Goal: Information Seeking & Learning: Learn about a topic

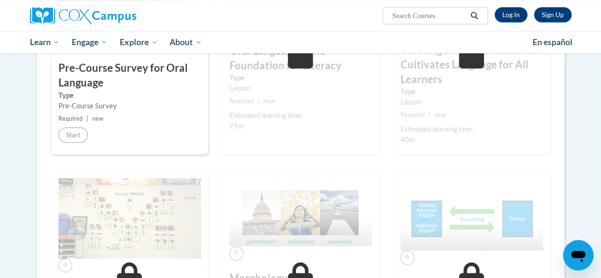
scroll to position [307, 0]
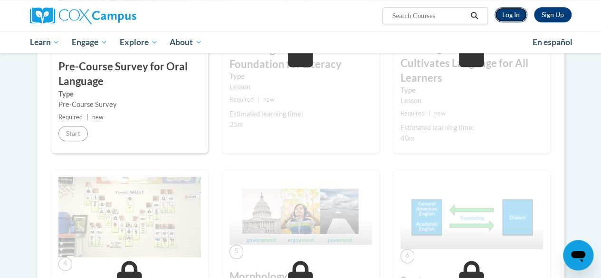
click at [509, 13] on link "Log In" at bounding box center [511, 14] width 33 height 15
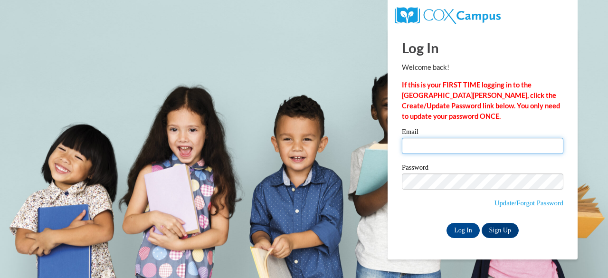
click at [483, 149] on input "Email" at bounding box center [483, 146] width 162 height 16
type input "brittneesexton@hasd.org"
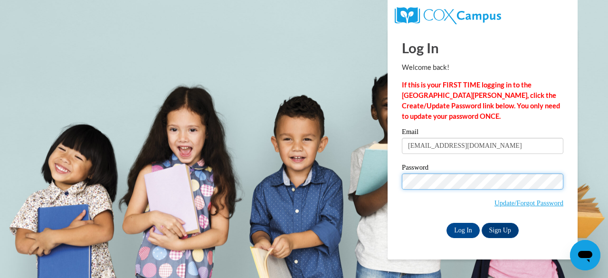
click at [447, 223] on input "Log In" at bounding box center [463, 230] width 33 height 15
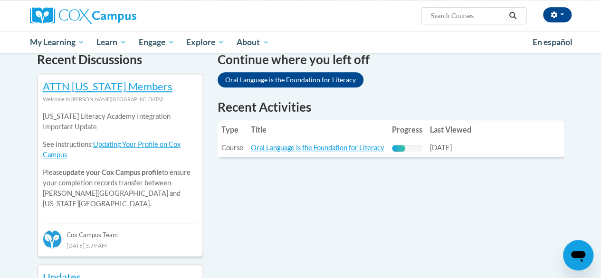
scroll to position [299, 0]
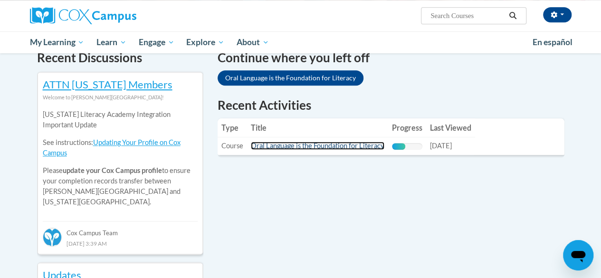
click at [372, 145] on link "Oral Language is the Foundation for Literacy" at bounding box center [317, 146] width 133 height 8
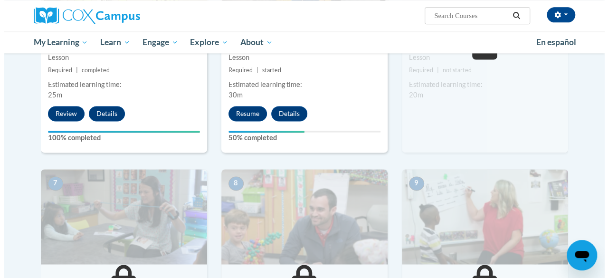
scroll to position [627, 0]
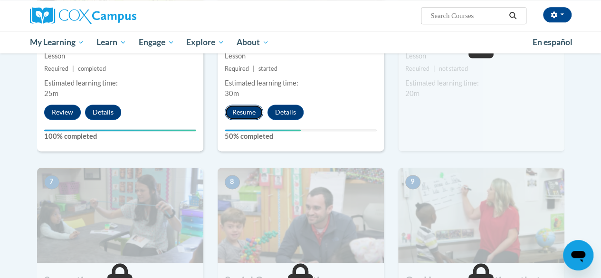
click at [236, 105] on button "Resume" at bounding box center [244, 112] width 38 height 15
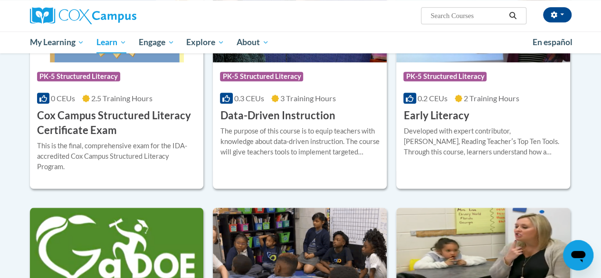
scroll to position [402, 0]
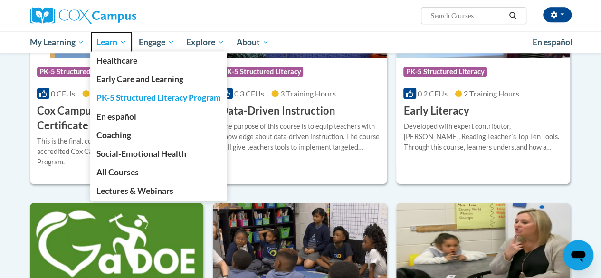
click at [110, 40] on span "Learn" at bounding box center [111, 42] width 30 height 11
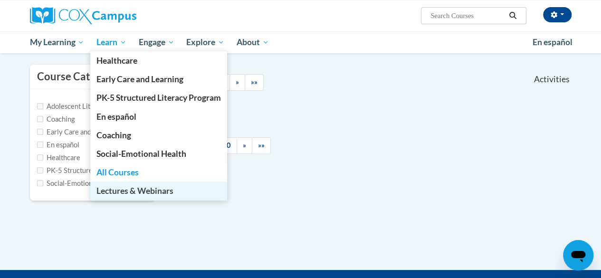
scroll to position [83, 0]
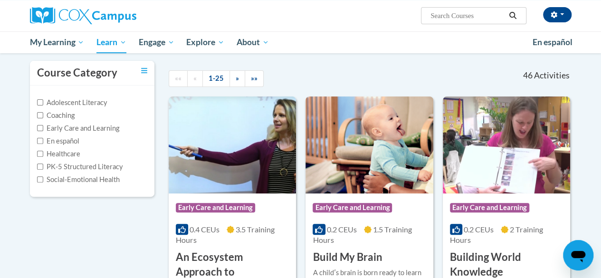
click at [66, 168] on label "PK-5 Structured Literacy" at bounding box center [80, 167] width 86 height 10
click at [43, 168] on input "PK-5 Structured Literacy" at bounding box center [40, 166] width 6 height 6
checkbox input "true"
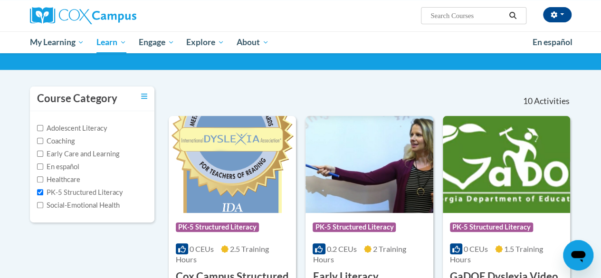
scroll to position [39, 0]
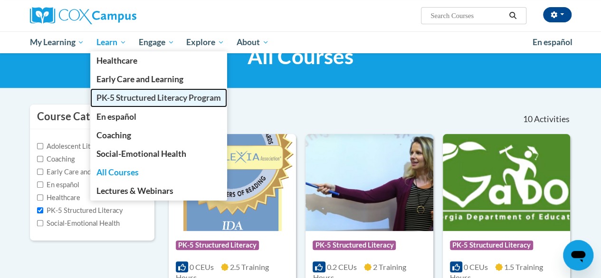
click at [132, 101] on span "PK-5 Structured Literacy Program" at bounding box center [158, 98] width 124 height 10
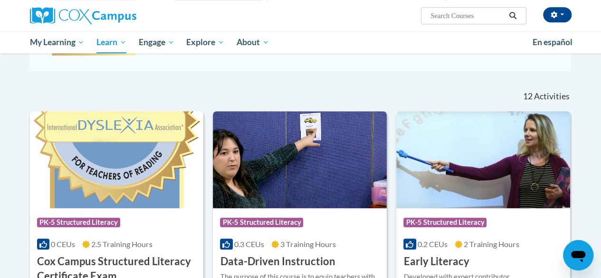
scroll to position [251, 0]
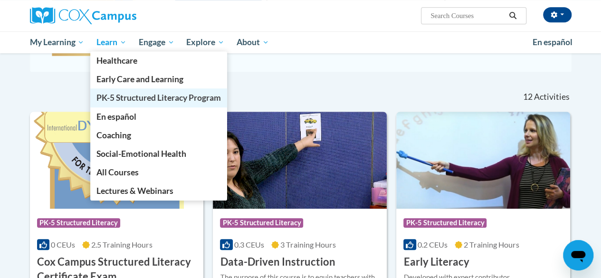
click at [134, 99] on span "PK-5 Structured Literacy Program" at bounding box center [158, 98] width 124 height 10
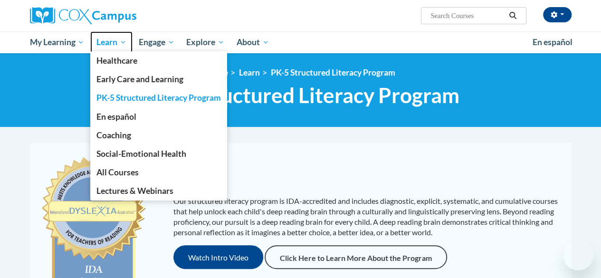
click at [114, 42] on span "Learn" at bounding box center [111, 42] width 30 height 11
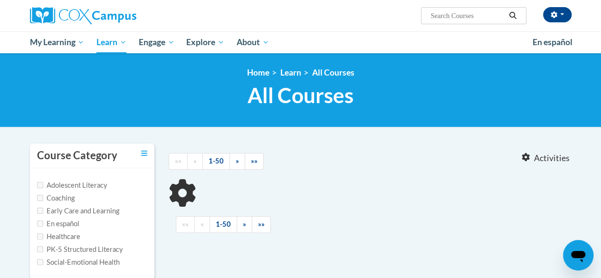
click at [76, 246] on label "PK-5 Structured Literacy" at bounding box center [80, 249] width 86 height 10
click at [43, 246] on input "PK-5 Structured Literacy" at bounding box center [40, 249] width 6 height 6
checkbox input "true"
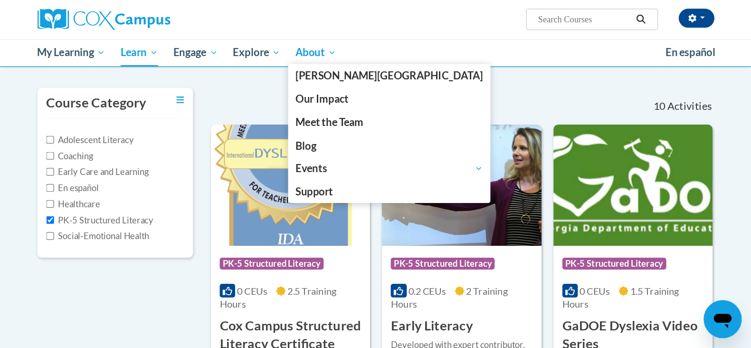
scroll to position [73, 0]
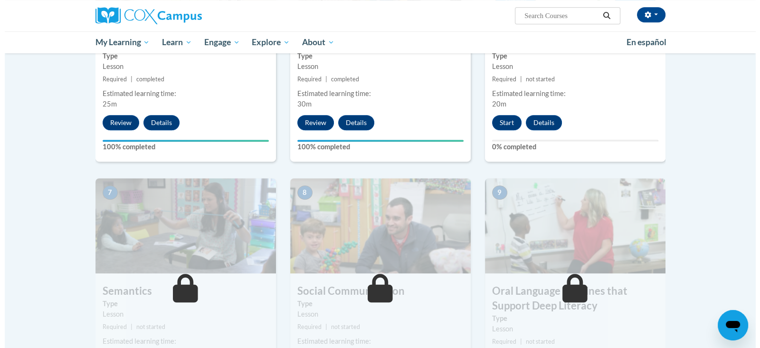
scroll to position [609, 0]
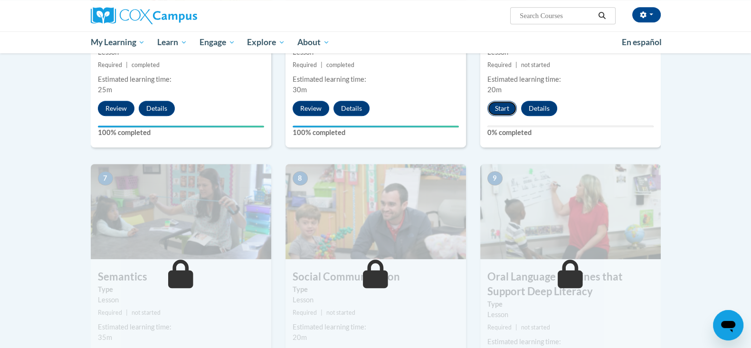
click at [497, 101] on button "Start" at bounding box center [501, 108] width 29 height 15
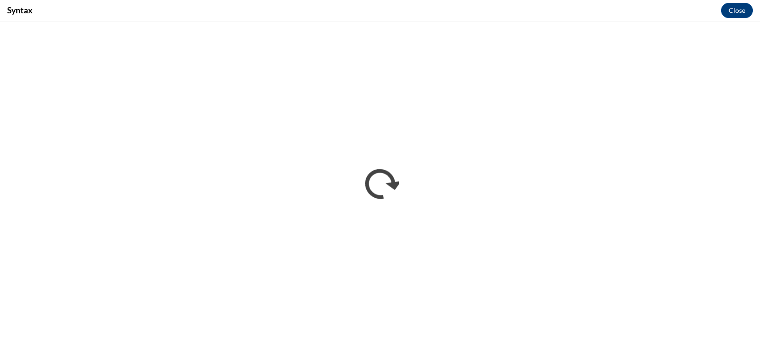
scroll to position [0, 0]
